Goal: Task Accomplishment & Management: Manage account settings

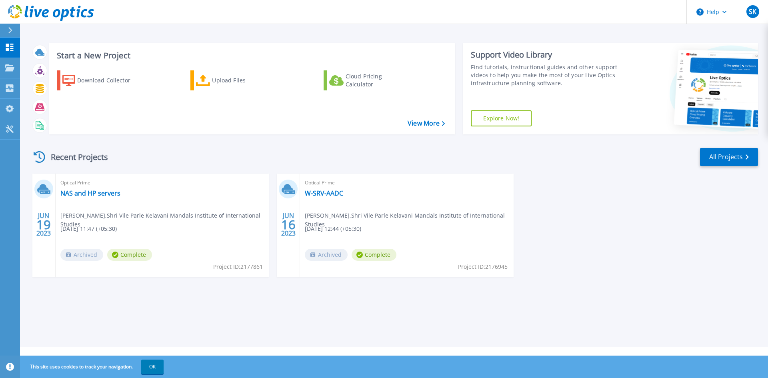
click at [11, 31] on icon at bounding box center [10, 30] width 4 height 6
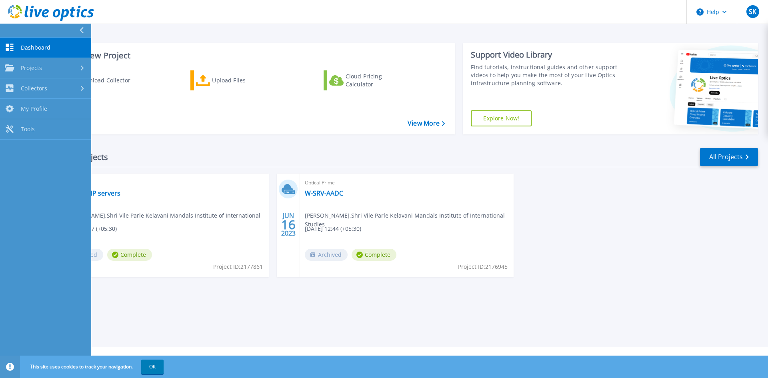
click at [11, 31] on button at bounding box center [45, 31] width 91 height 14
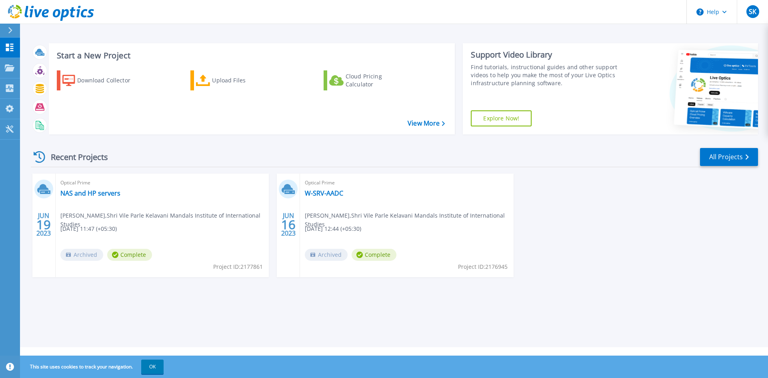
click at [82, 214] on span "Sunil Kumbhar , Shri Vile Parle Kelavani Mandals Institute of International Stu…" at bounding box center [164, 220] width 208 height 18
click at [75, 192] on link "NAS and HP servers" at bounding box center [90, 193] width 60 height 8
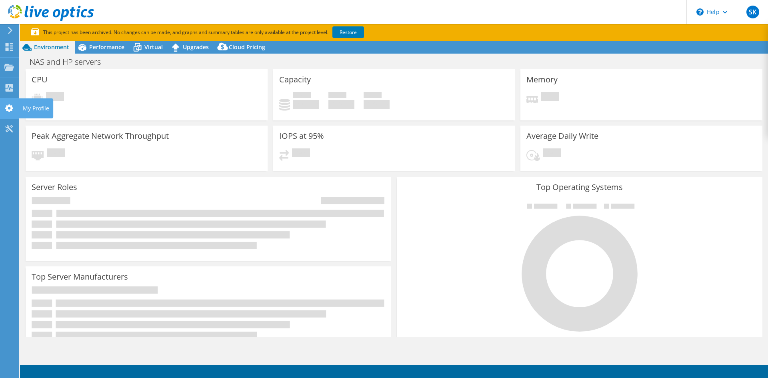
select select "[GEOGRAPHIC_DATA]"
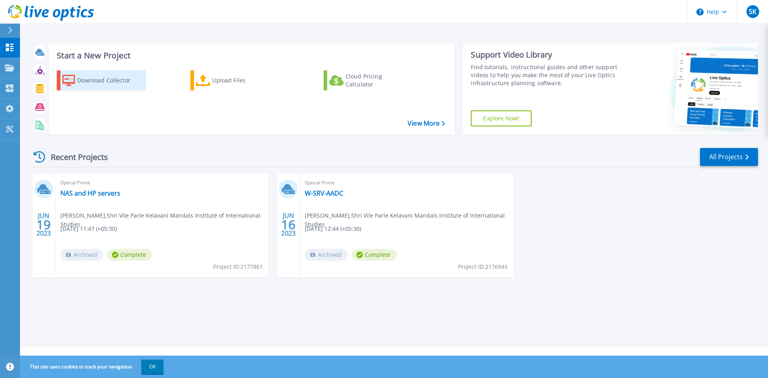
click at [105, 80] on div "Download Collector" at bounding box center [109, 80] width 64 height 16
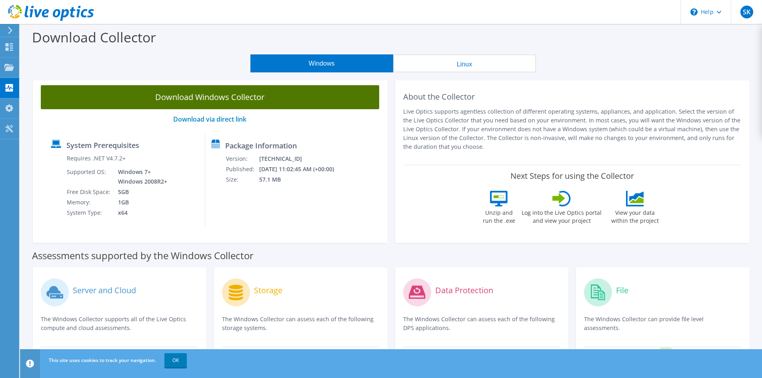
click at [237, 97] on link "Download Windows Collector" at bounding box center [210, 97] width 339 height 24
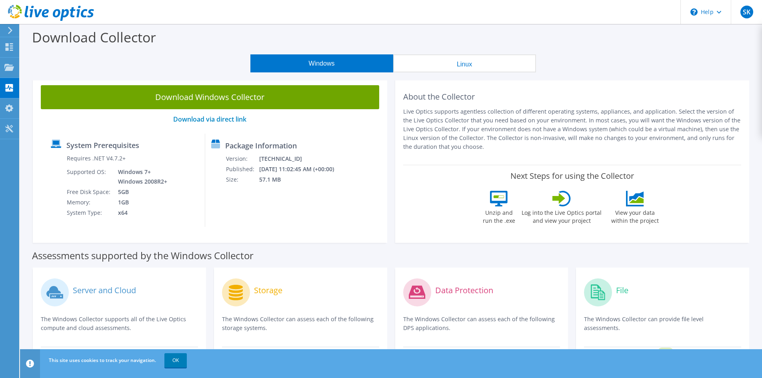
click at [6, 28] on div at bounding box center [8, 30] width 9 height 7
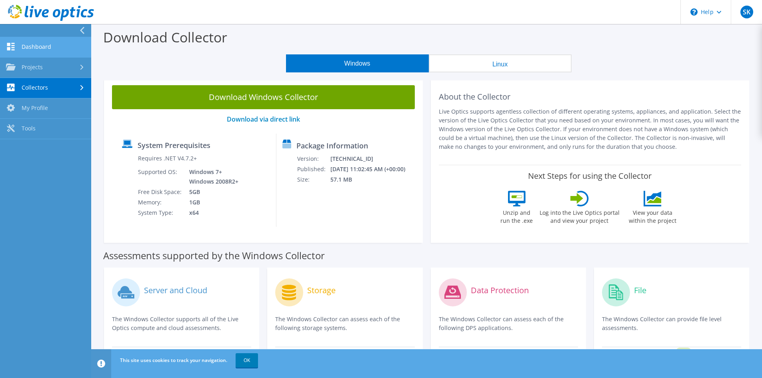
click at [27, 48] on link "Dashboard" at bounding box center [45, 47] width 91 height 20
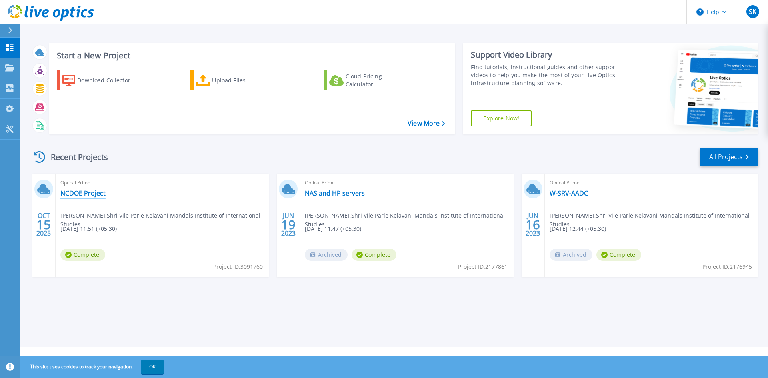
click at [90, 193] on link "NCDOE Project" at bounding box center [82, 193] width 45 height 8
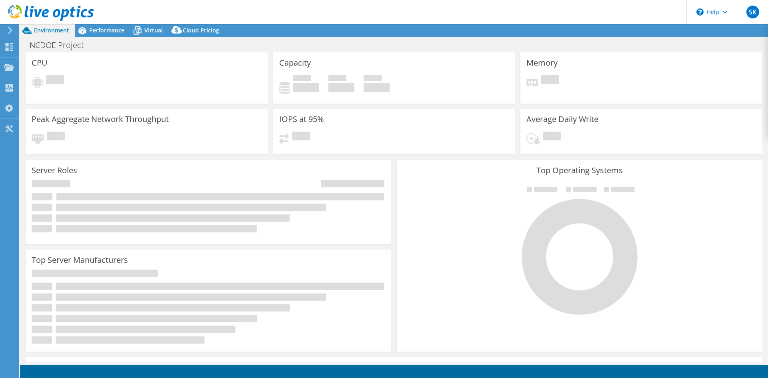
select select "USD"
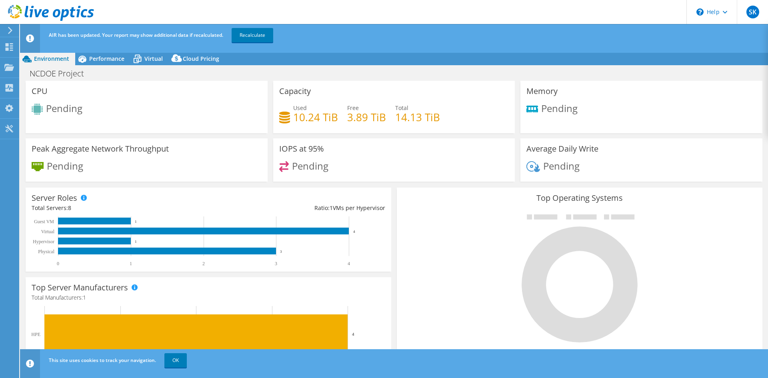
scroll to position [20, 0]
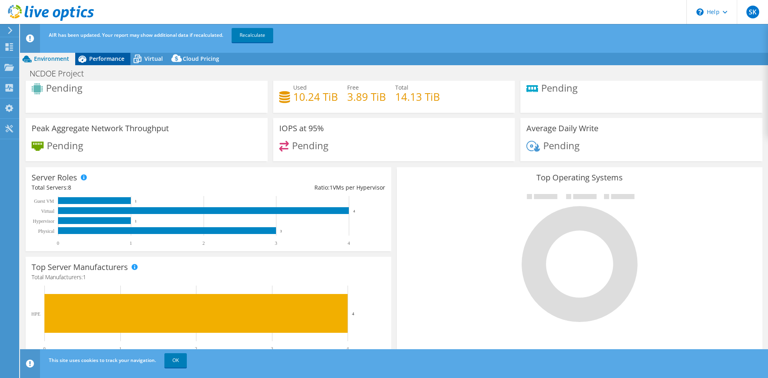
click at [105, 57] on span "Performance" at bounding box center [106, 59] width 35 height 8
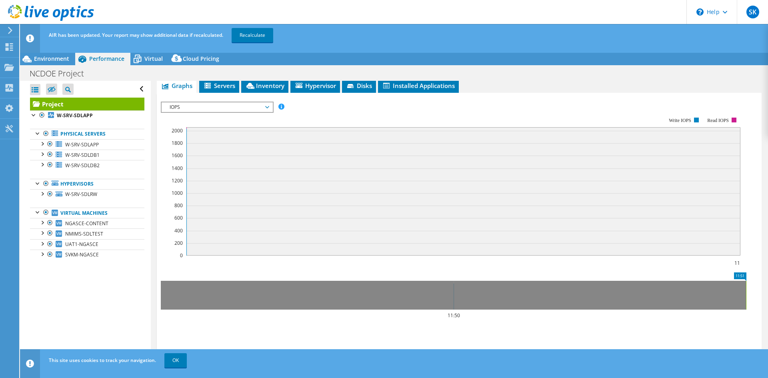
scroll to position [0, 0]
click at [157, 61] on span "Virtual" at bounding box center [153, 59] width 18 height 8
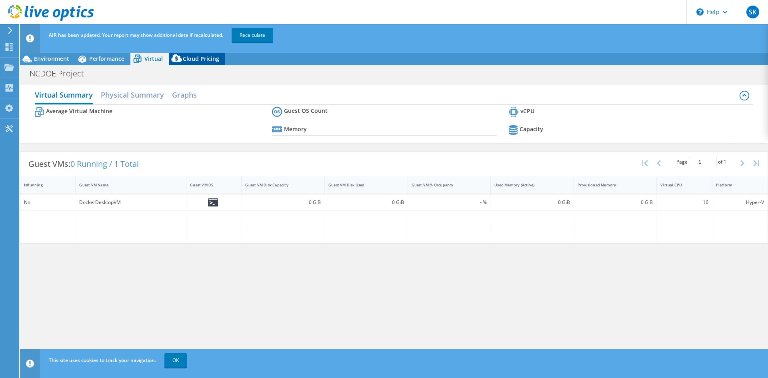
click at [211, 57] on span "Cloud Pricing" at bounding box center [201, 59] width 36 height 8
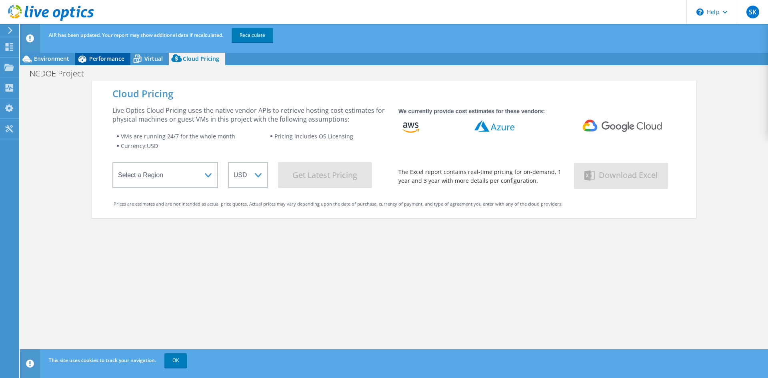
click at [102, 60] on span "Performance" at bounding box center [106, 59] width 35 height 8
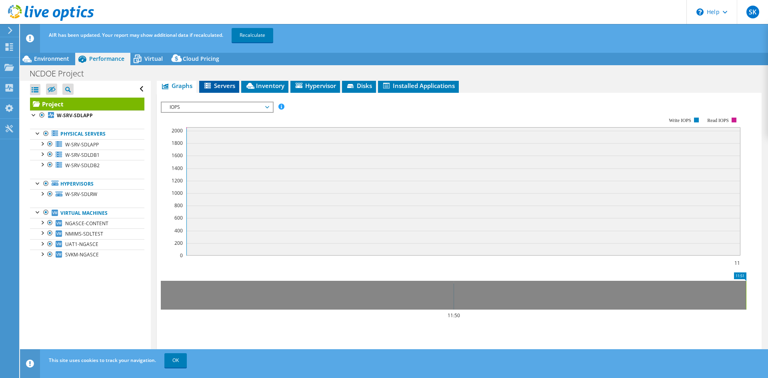
click at [225, 87] on span "Servers" at bounding box center [219, 86] width 32 height 8
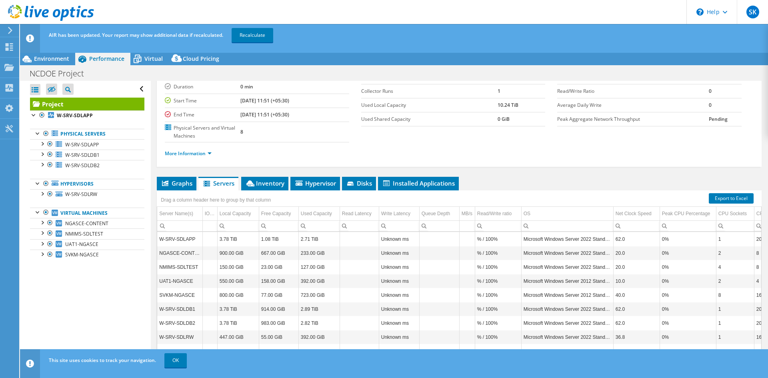
scroll to position [3, 0]
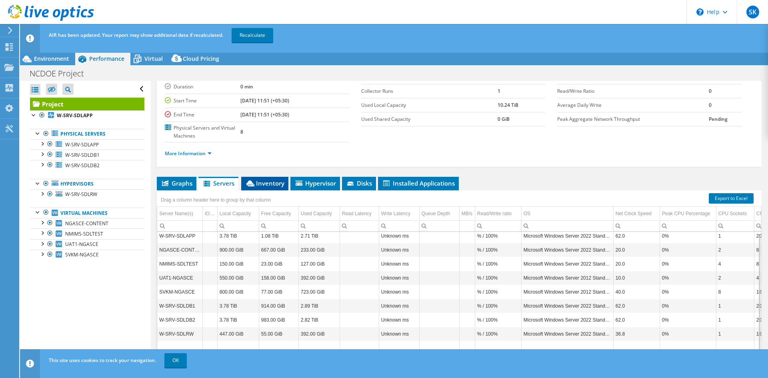
click at [271, 188] on li "Inventory" at bounding box center [264, 184] width 47 height 14
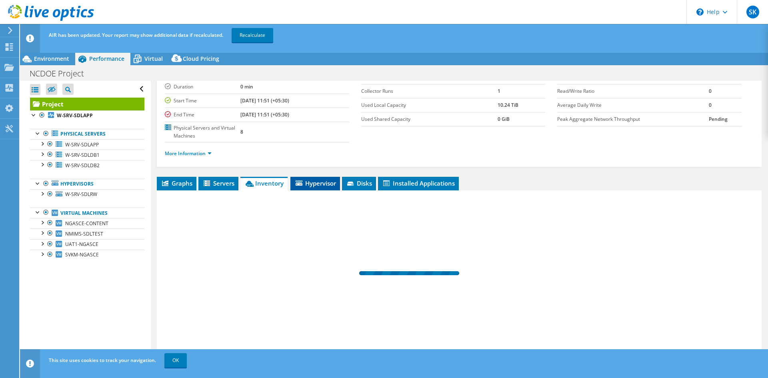
click at [316, 184] on span "Hypervisor" at bounding box center [316, 183] width 42 height 8
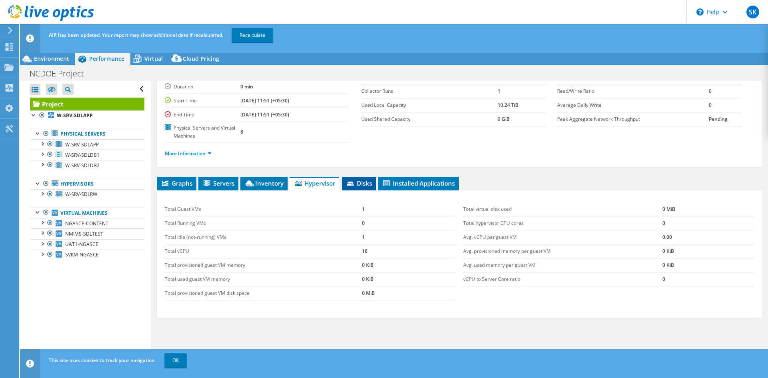
click at [365, 186] on span "Disks" at bounding box center [359, 183] width 26 height 8
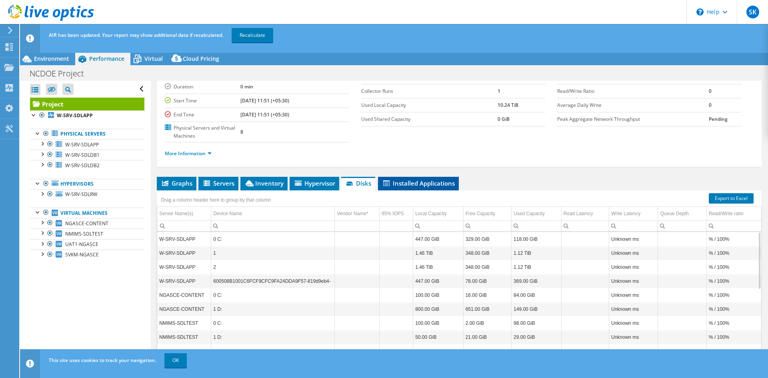
click at [424, 186] on span "Installed Applications" at bounding box center [418, 183] width 73 height 8
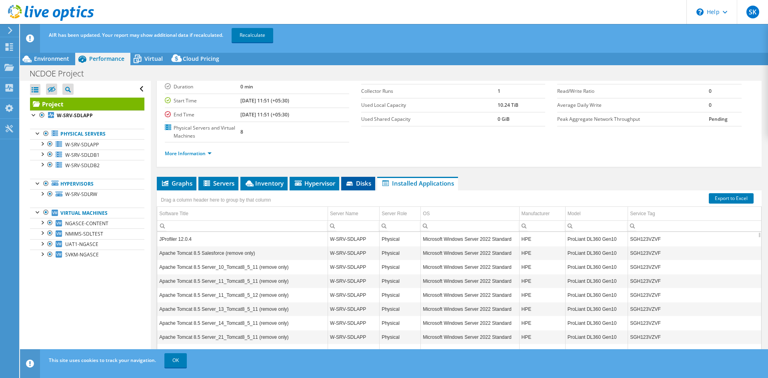
click at [360, 184] on span "Disks" at bounding box center [358, 183] width 26 height 8
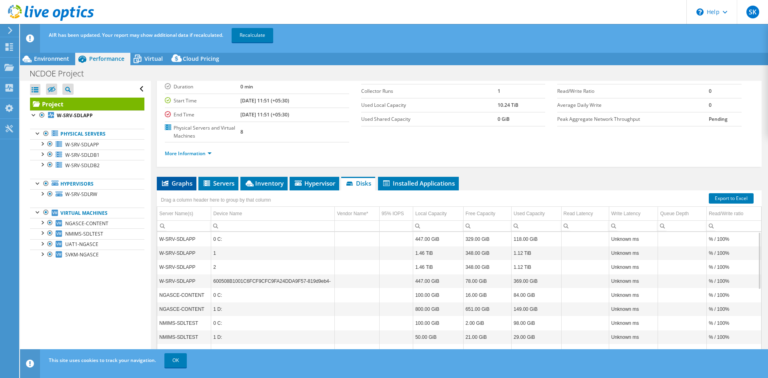
click at [176, 179] on span "Graphs" at bounding box center [177, 183] width 32 height 8
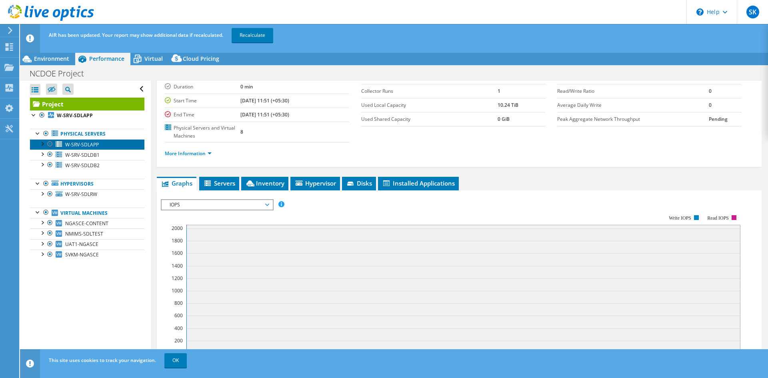
click at [92, 142] on span "W-SRV-SDLAPP" at bounding box center [82, 144] width 34 height 7
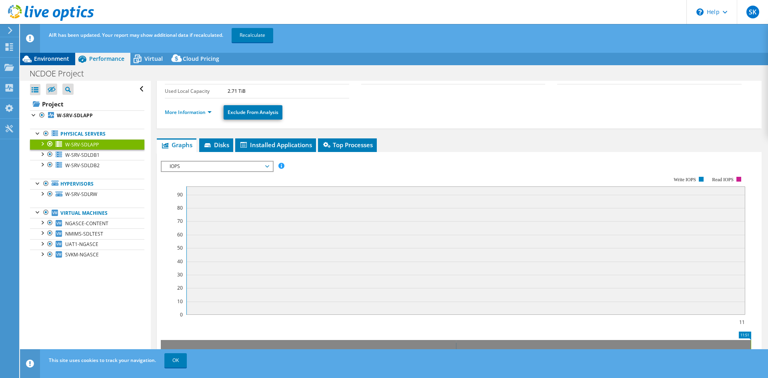
click at [61, 58] on span "Environment" at bounding box center [51, 59] width 35 height 8
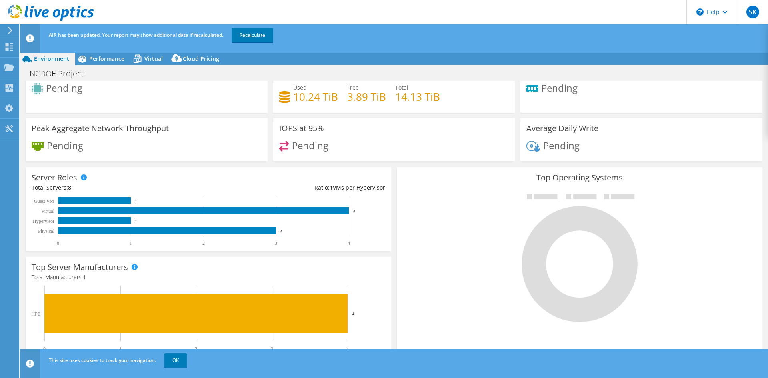
scroll to position [0, 0]
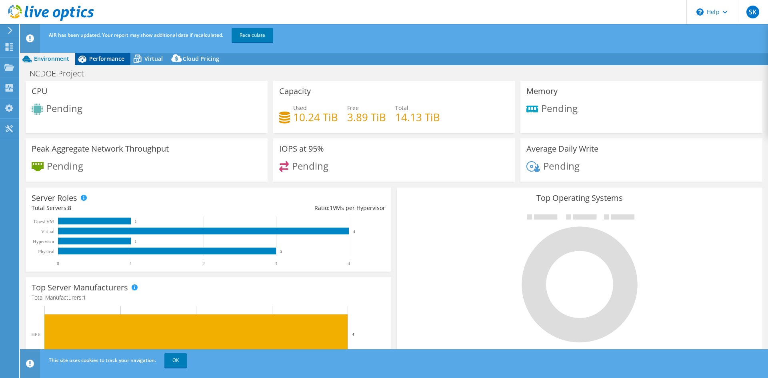
click at [108, 60] on span "Performance" at bounding box center [106, 59] width 35 height 8
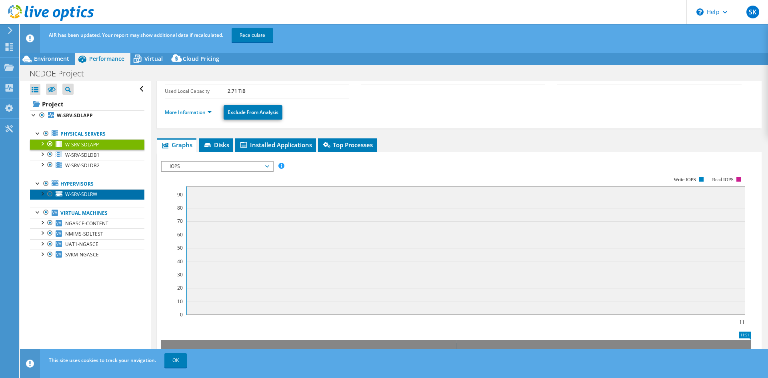
click at [84, 193] on span "W-SRV-SDLRW" at bounding box center [81, 194] width 32 height 7
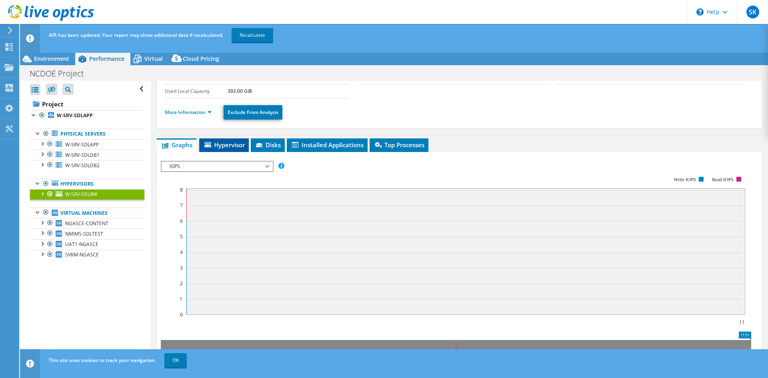
click at [232, 146] on span "Hypervisor" at bounding box center [224, 145] width 42 height 8
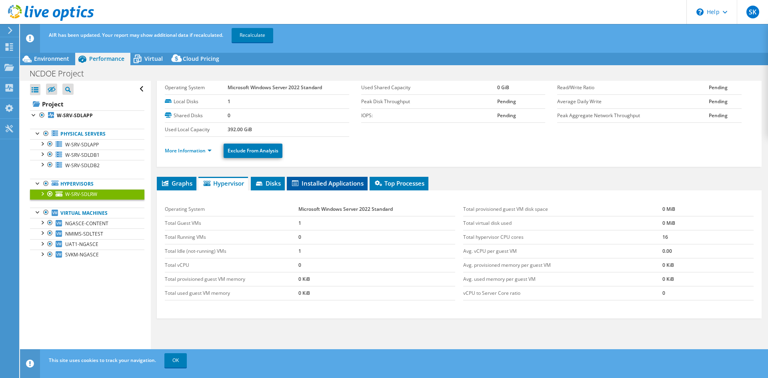
click at [335, 185] on span "Installed Applications" at bounding box center [327, 183] width 73 height 8
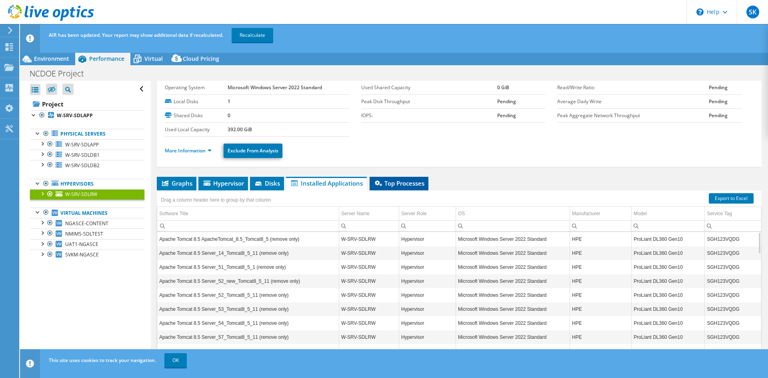
click at [413, 184] on span "Top Processes" at bounding box center [399, 183] width 51 height 8
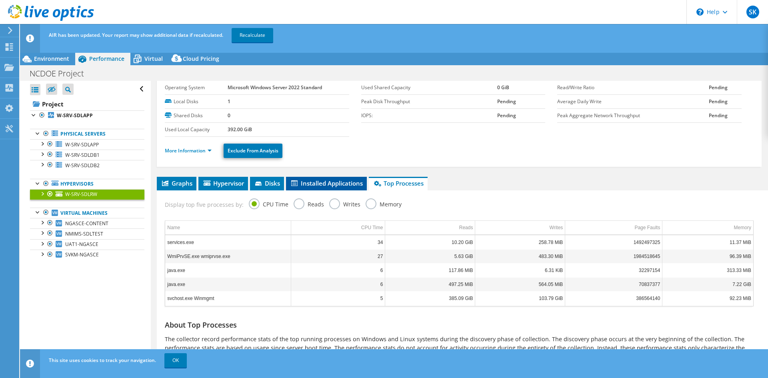
click at [314, 186] on span "Installed Applications" at bounding box center [326, 183] width 73 height 8
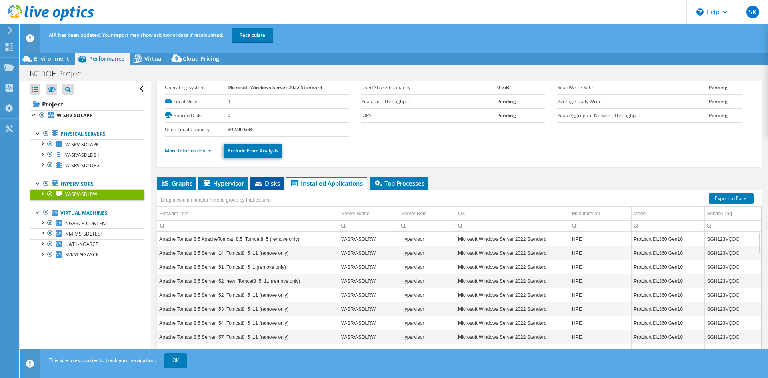
click at [265, 181] on span "Disks" at bounding box center [267, 183] width 26 height 8
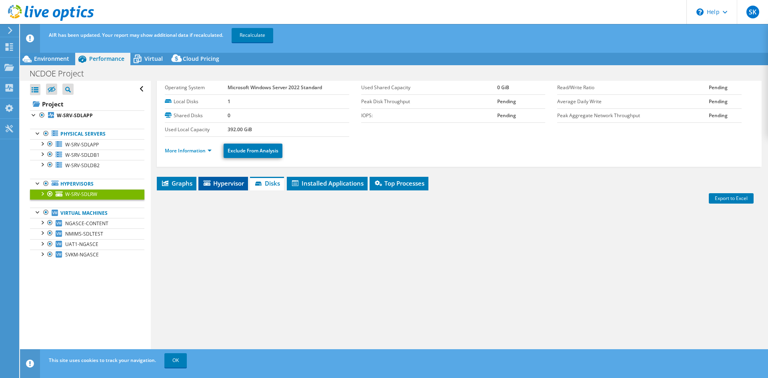
click at [221, 180] on span "Hypervisor" at bounding box center [223, 183] width 42 height 8
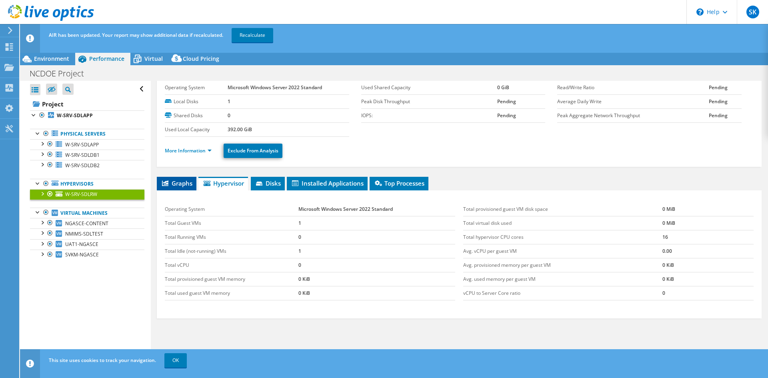
click at [172, 183] on span "Graphs" at bounding box center [177, 183] width 32 height 8
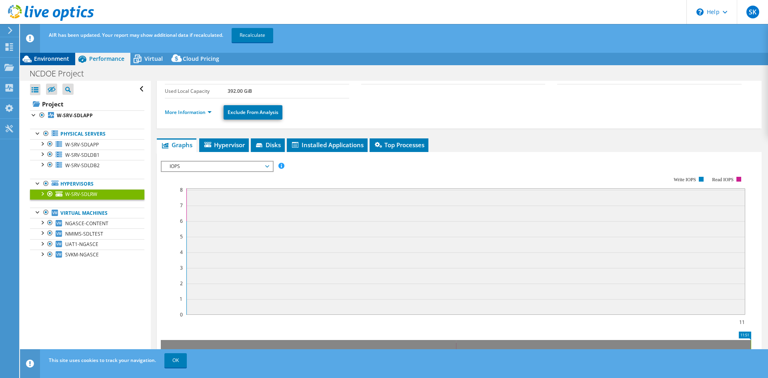
click at [48, 58] on span "Environment" at bounding box center [51, 59] width 35 height 8
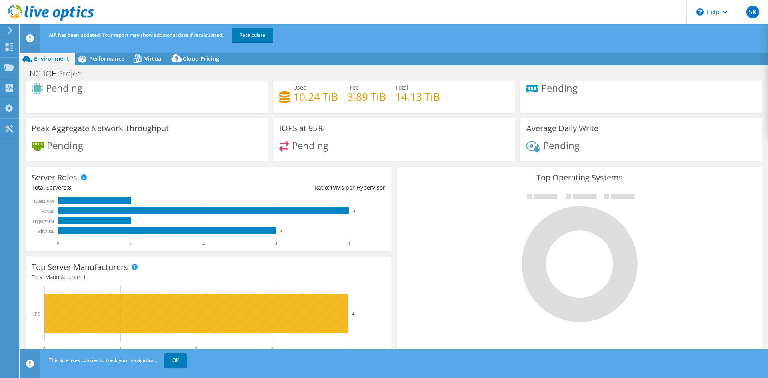
scroll to position [0, 0]
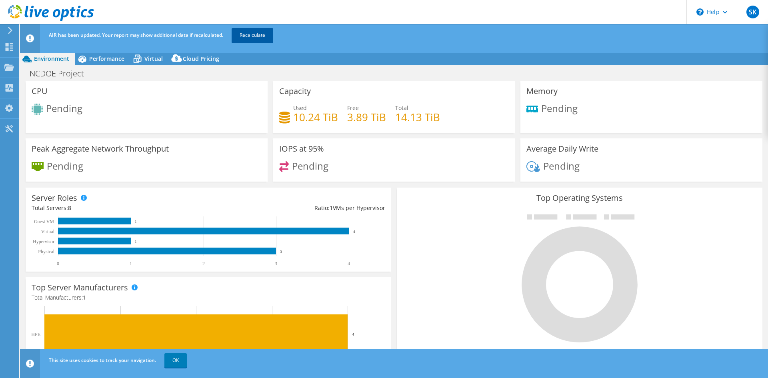
click at [253, 38] on link "Recalculate" at bounding box center [253, 35] width 42 height 14
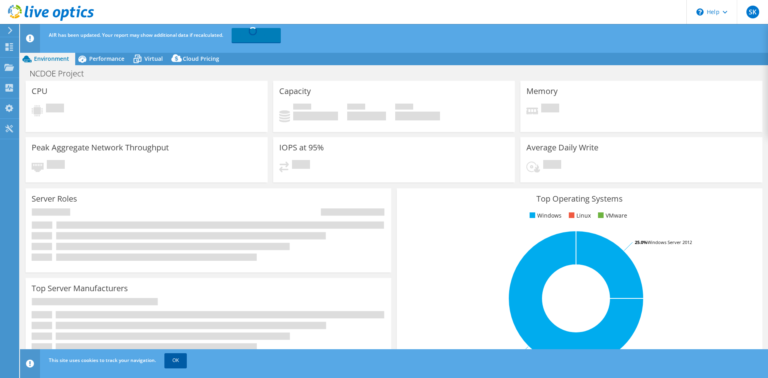
click at [174, 359] on link "OK" at bounding box center [175, 360] width 22 height 14
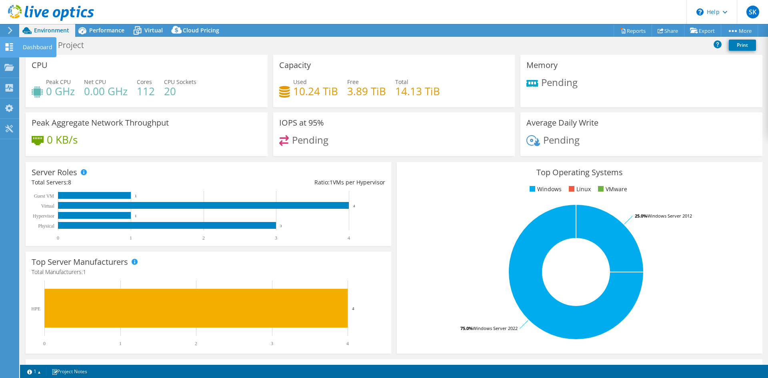
click at [10, 47] on icon at bounding box center [9, 47] width 10 height 8
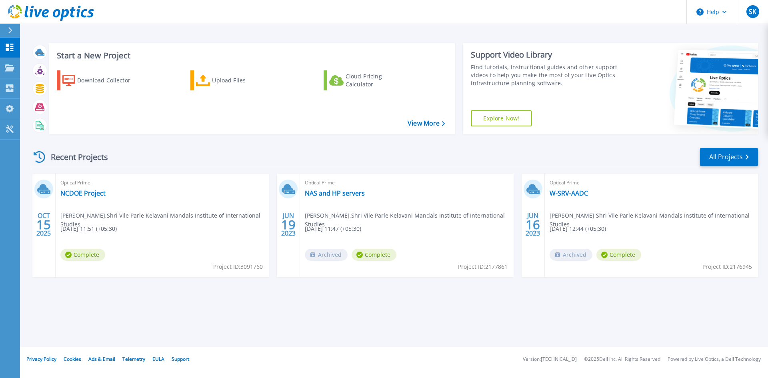
click at [94, 258] on span "Complete" at bounding box center [82, 255] width 45 height 12
click at [78, 254] on span "Complete" at bounding box center [82, 255] width 45 height 12
click at [43, 221] on span "15" at bounding box center [43, 224] width 14 height 7
click at [44, 188] on icon at bounding box center [43, 188] width 12 height 9
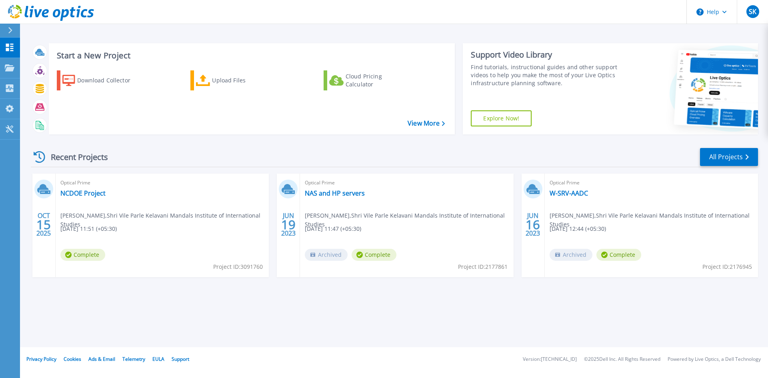
click at [46, 212] on div "[DATE]" at bounding box center [43, 224] width 15 height 29
click at [80, 194] on link "NCDOE Project" at bounding box center [82, 193] width 45 height 8
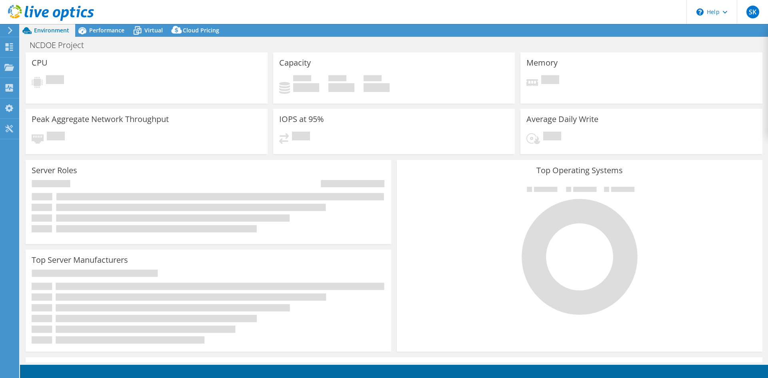
select select "USD"
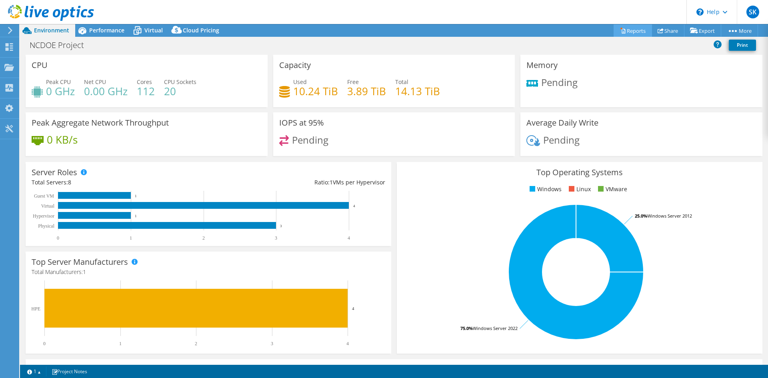
click at [623, 33] on link "Reports" at bounding box center [633, 30] width 38 height 12
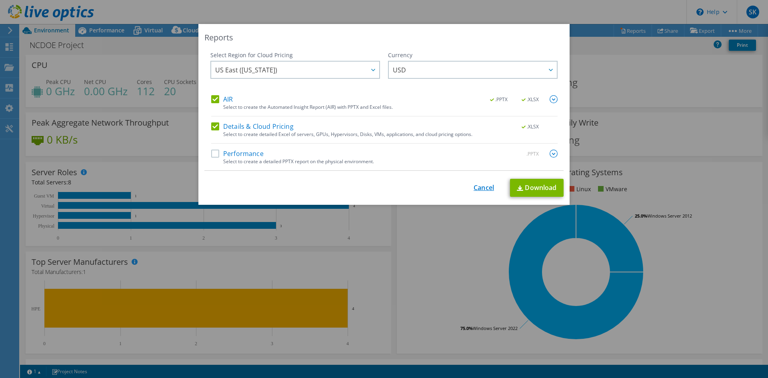
click at [480, 190] on link "Cancel" at bounding box center [484, 188] width 20 height 8
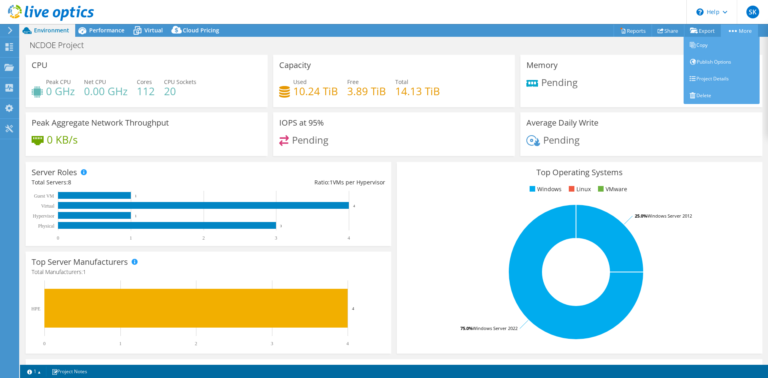
click at [747, 32] on link "More" at bounding box center [739, 30] width 37 height 12
click at [705, 98] on link "Delete" at bounding box center [722, 95] width 76 height 17
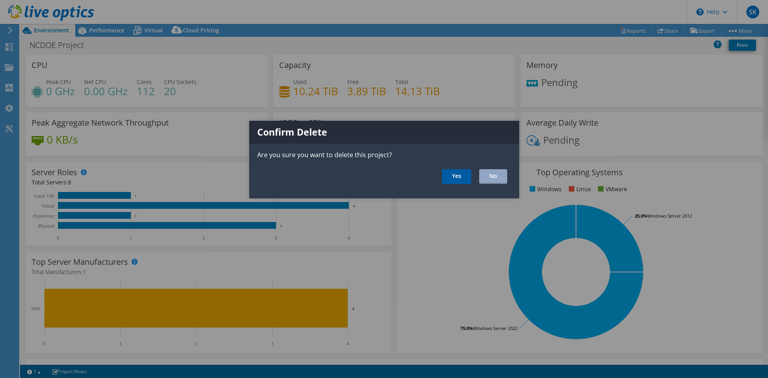
click at [451, 174] on link "Yes" at bounding box center [456, 176] width 29 height 15
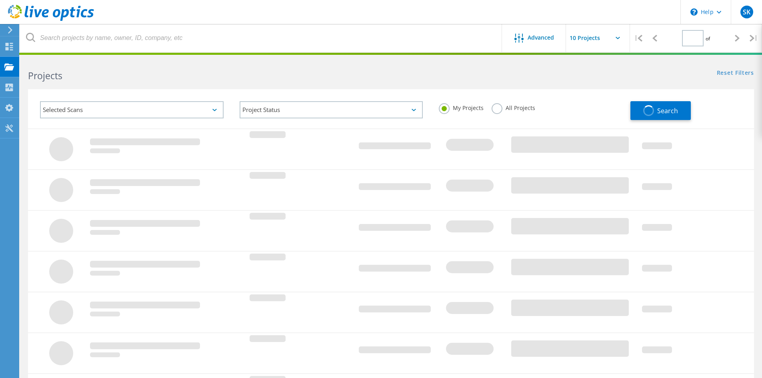
type input "1"
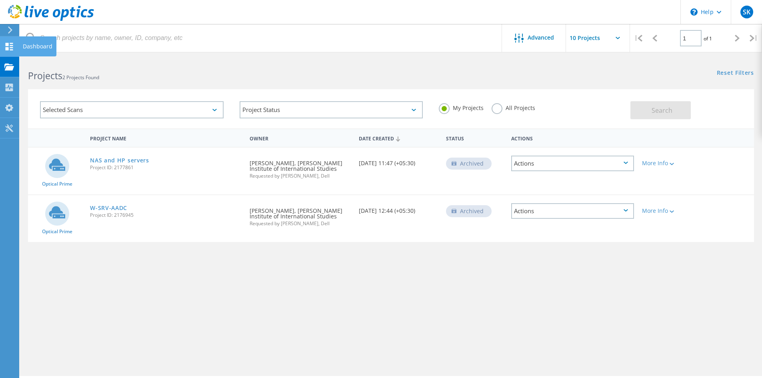
click at [4, 46] on icon at bounding box center [9, 47] width 10 height 8
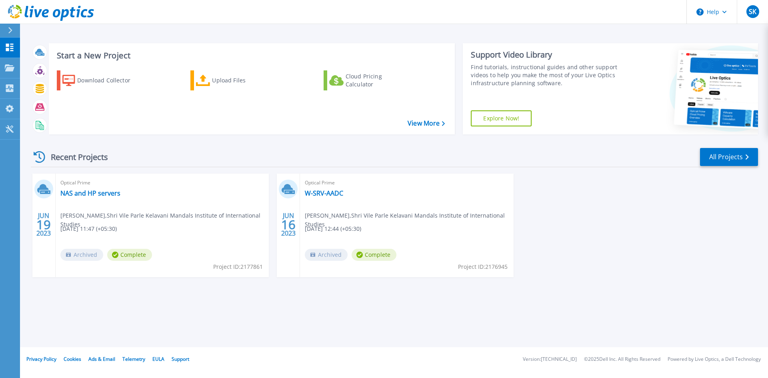
click at [5, 28] on button at bounding box center [10, 31] width 20 height 14
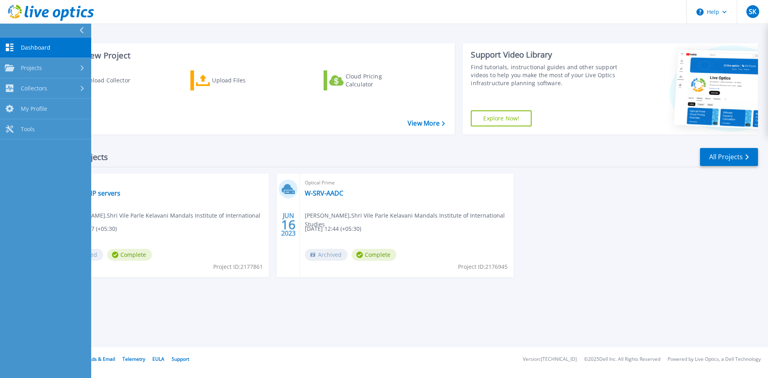
click at [15, 43] on link "Dashboard Dashboard" at bounding box center [45, 48] width 91 height 20
